Goal: Browse casually

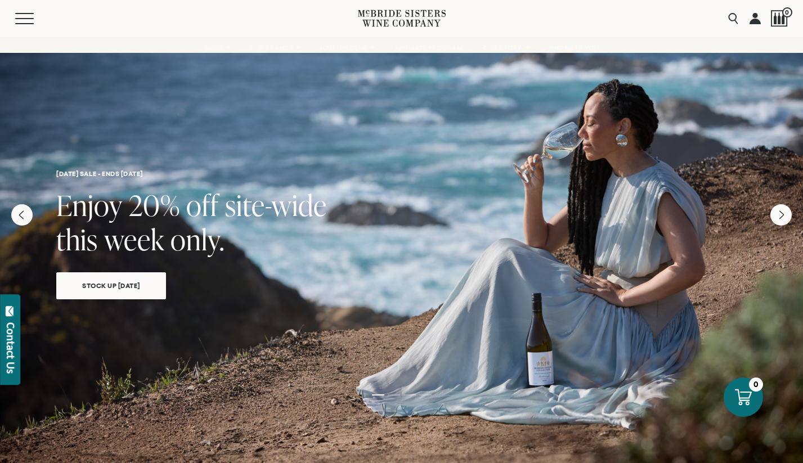
click at [422, 17] on icon at bounding box center [402, 18] width 88 height 32
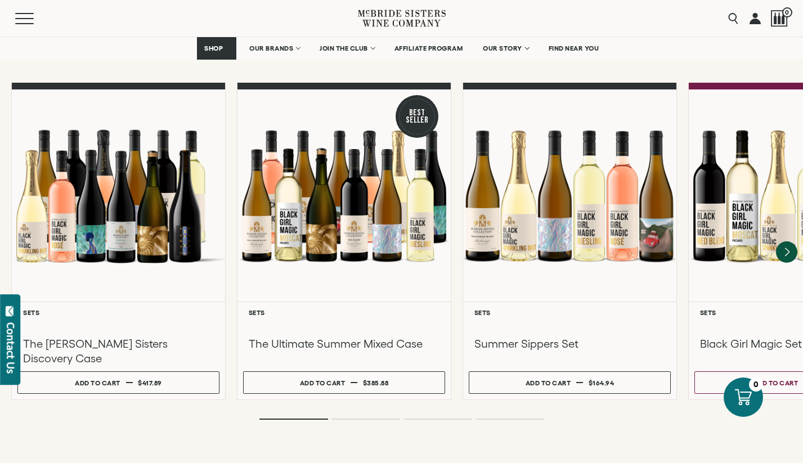
scroll to position [995, 0]
